Goal: Task Accomplishment & Management: Manage account settings

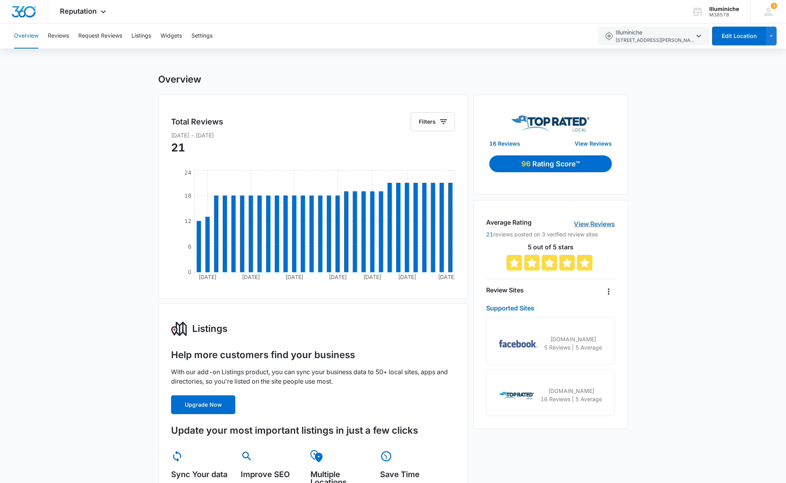
click at [587, 222] on link "View Reviews" at bounding box center [594, 223] width 41 height 9
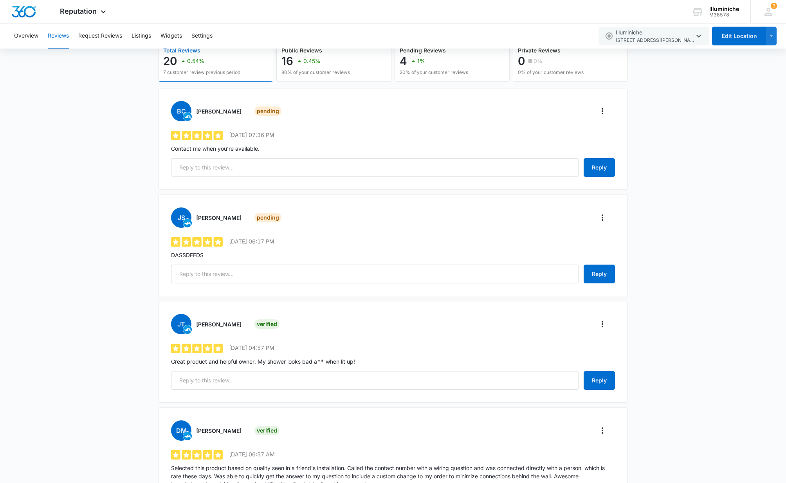
scroll to position [73, 0]
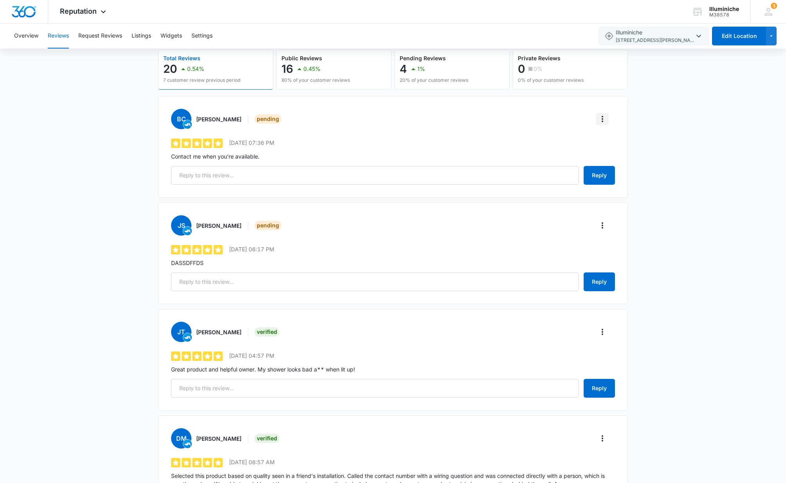
click at [603, 118] on icon "More" at bounding box center [603, 119] width 2 height 6
click at [618, 151] on div "Make Review Private" at bounding box center [634, 152] width 56 height 5
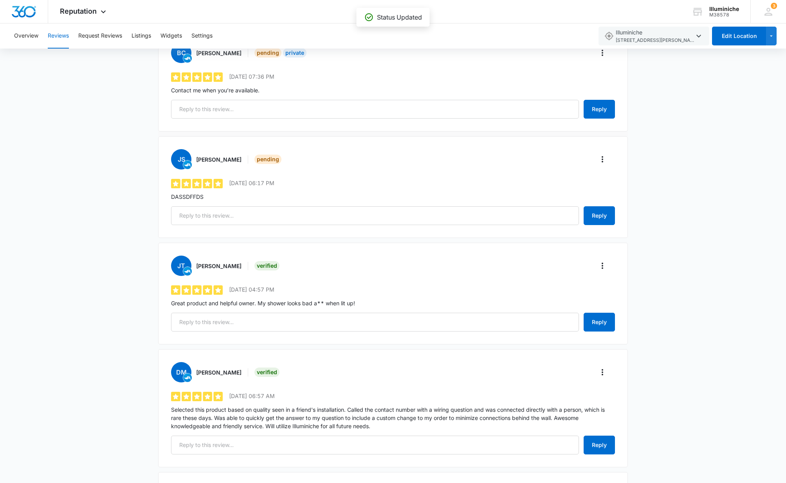
scroll to position [141, 0]
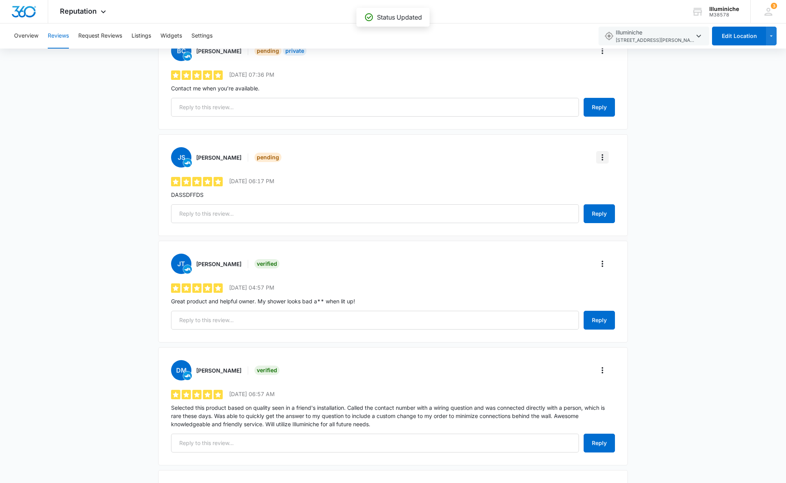
click at [605, 158] on icon "More" at bounding box center [602, 157] width 9 height 9
click at [616, 190] on div "Make Review Private" at bounding box center [634, 190] width 56 height 5
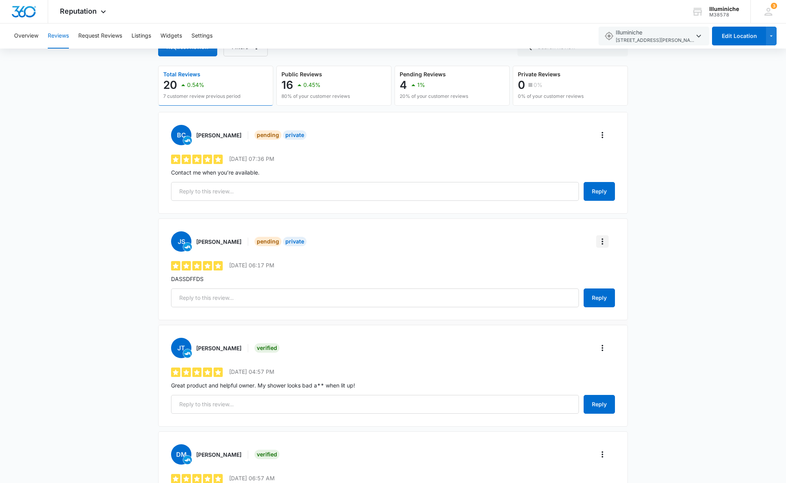
scroll to position [58, 0]
click at [604, 243] on icon "More" at bounding box center [602, 240] width 9 height 9
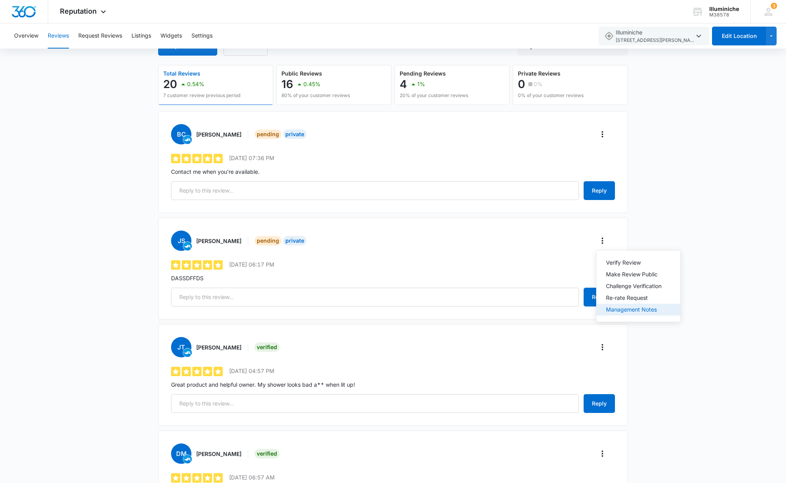
click at [618, 308] on div "Management Notes" at bounding box center [634, 309] width 56 height 5
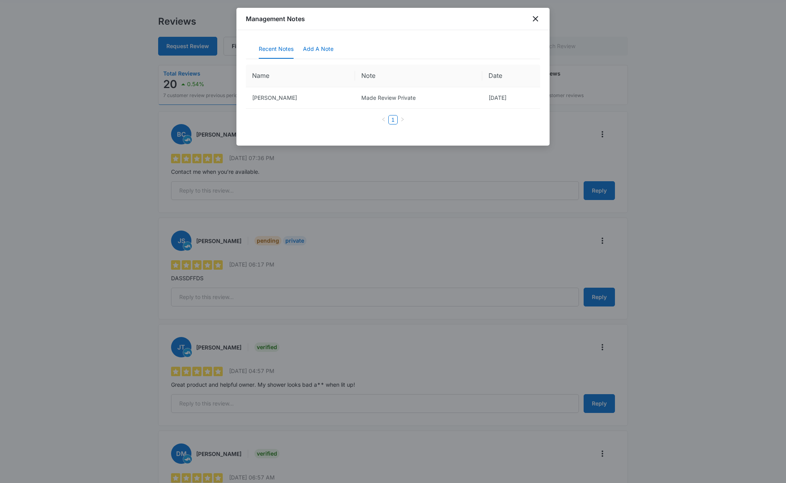
click at [316, 49] on button "Add A Note" at bounding box center [318, 49] width 31 height 19
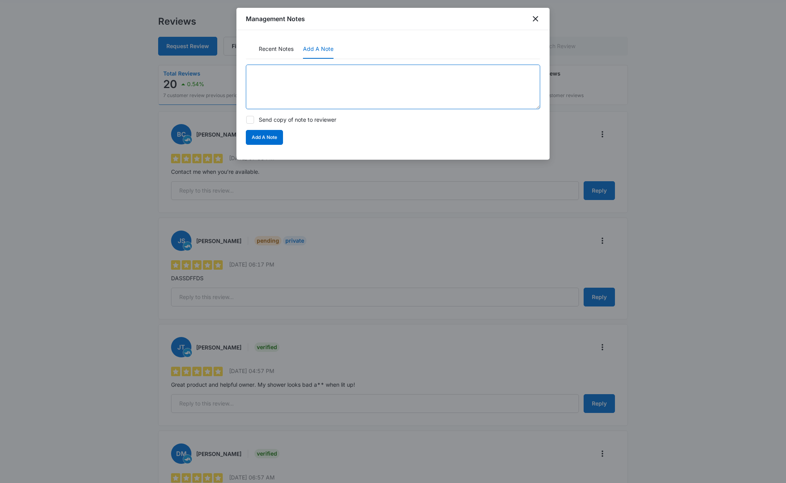
click at [288, 74] on textarea at bounding box center [393, 87] width 295 height 45
type textarea "S"
type textarea "SPAM"
drag, startPoint x: 281, startPoint y: 80, endPoint x: 223, endPoint y: 69, distance: 58.9
click at [223, 69] on body "Reputation Apps Reputation Websites Forms CRM Email Social Shop Payments POS Co…" at bounding box center [393, 438] width 786 height 993
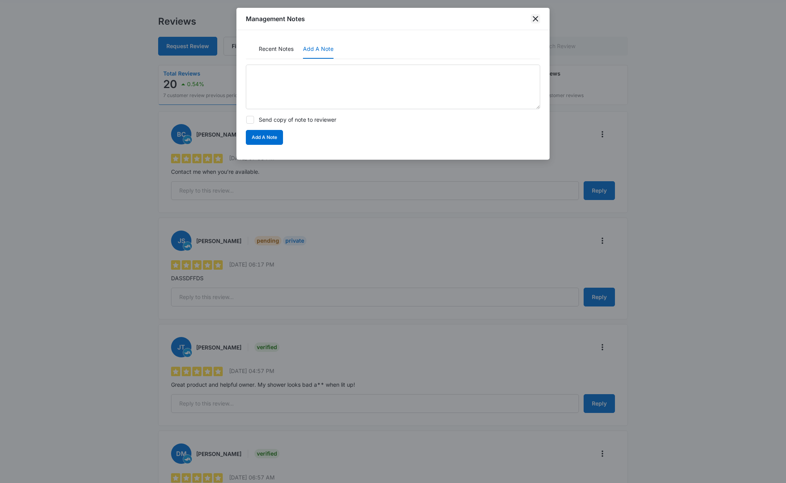
click at [535, 20] on icon "close" at bounding box center [535, 18] width 5 height 5
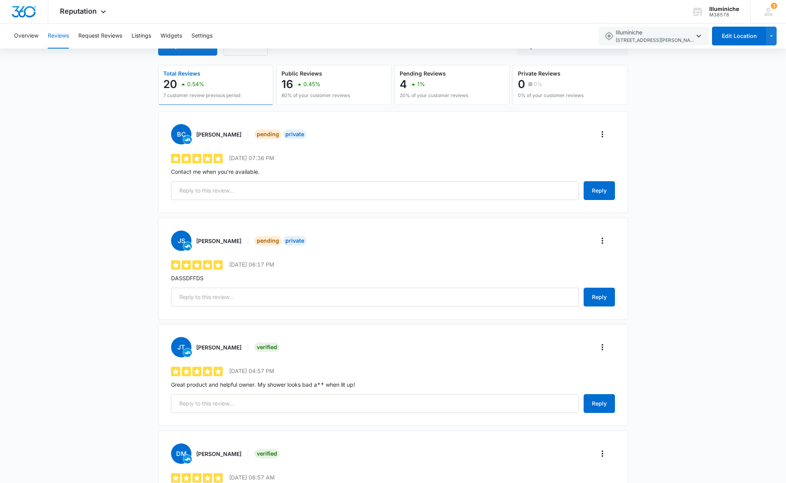
scroll to position [0, 0]
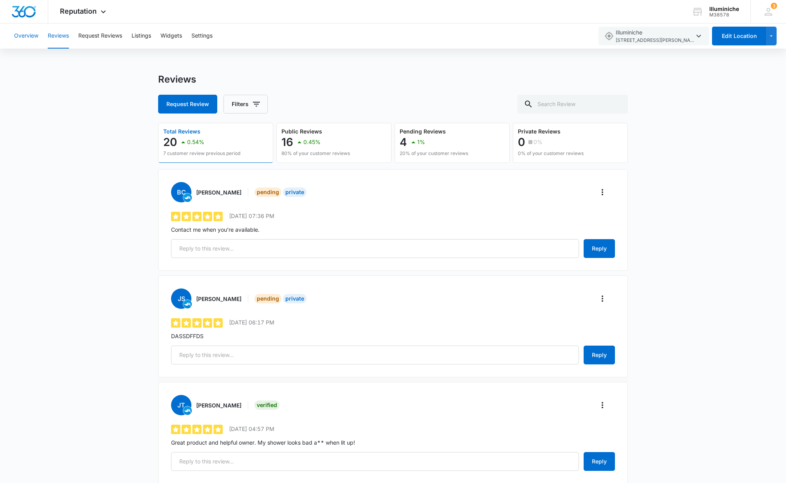
click at [23, 39] on button "Overview" at bounding box center [26, 35] width 24 height 25
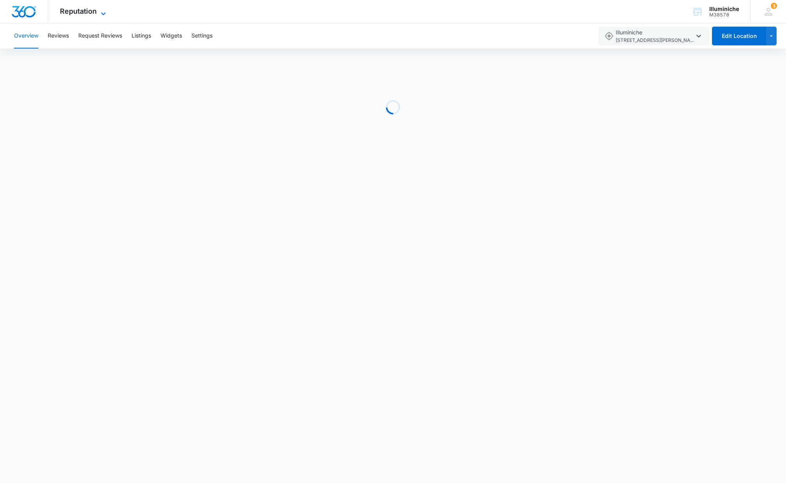
click at [61, 11] on span "Reputation" at bounding box center [78, 11] width 37 height 8
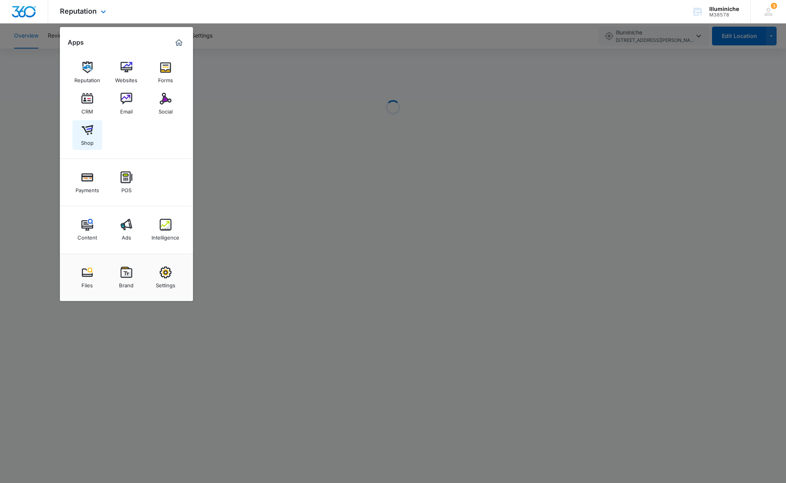
click at [85, 132] on img at bounding box center [87, 130] width 12 height 12
